Goal: Find specific page/section: Find specific page/section

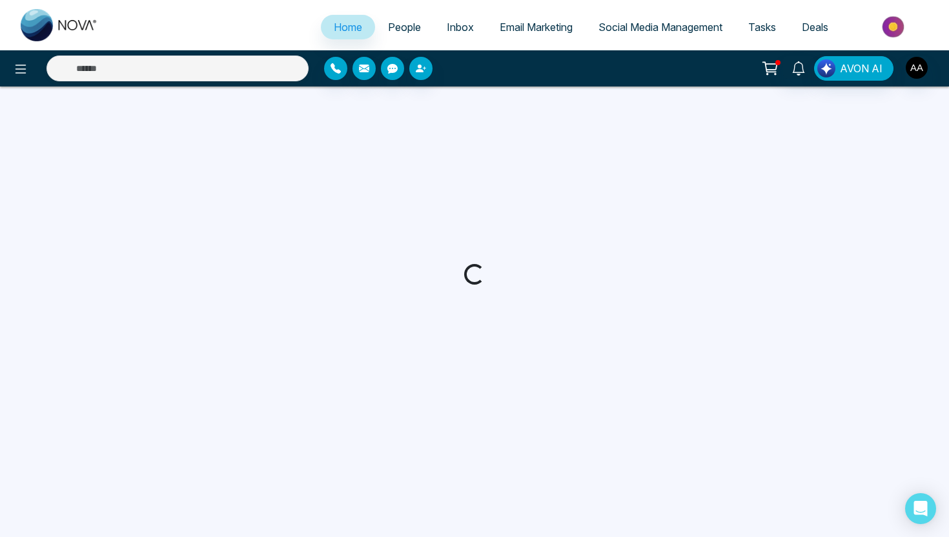
select select "*"
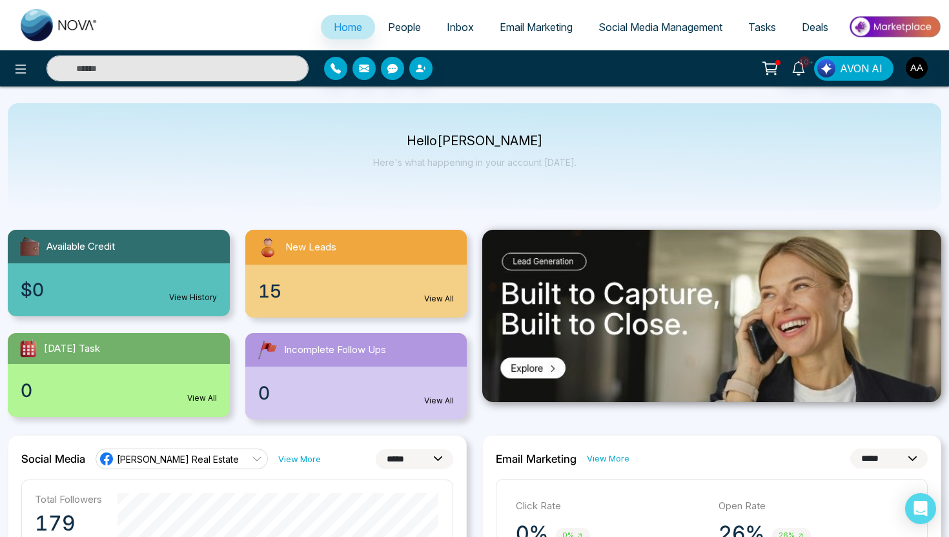
click at [388, 25] on span "People" at bounding box center [404, 27] width 33 height 13
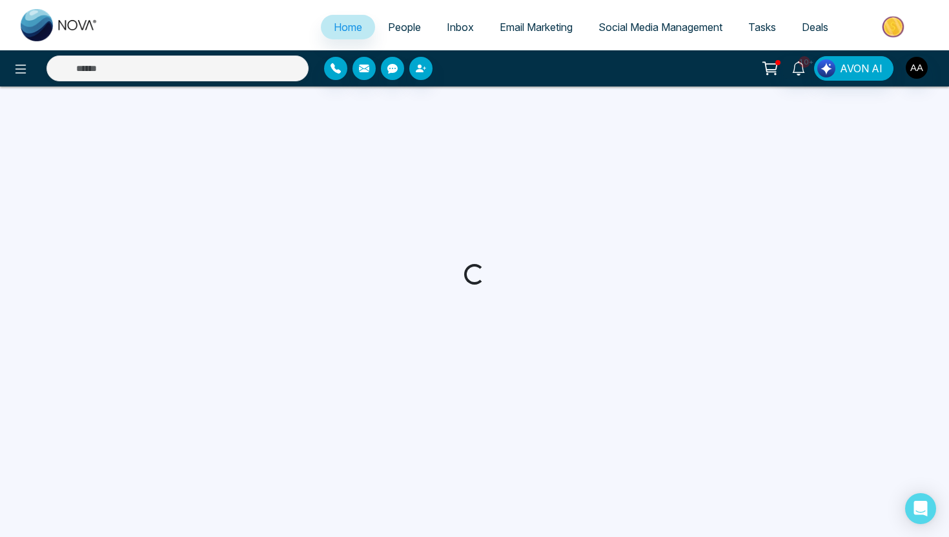
select select "*"
